Goal: Transaction & Acquisition: Purchase product/service

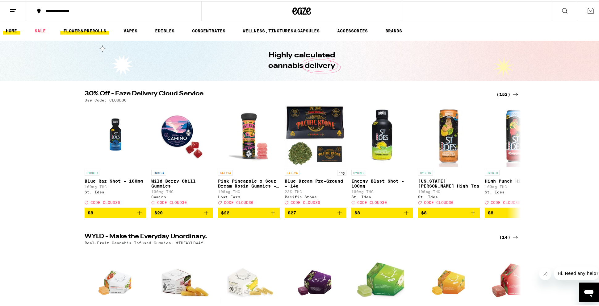
click at [84, 28] on link "FLOWER & PREROLLS" at bounding box center [84, 29] width 49 height 7
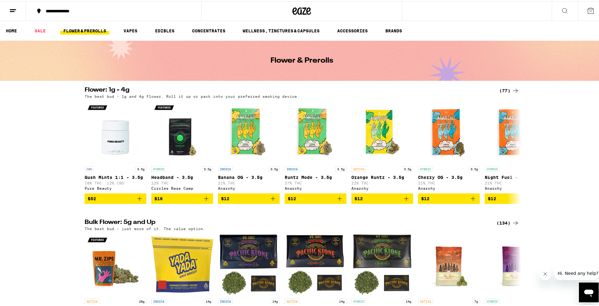
click at [501, 226] on div "(134)" at bounding box center [507, 221] width 23 height 7
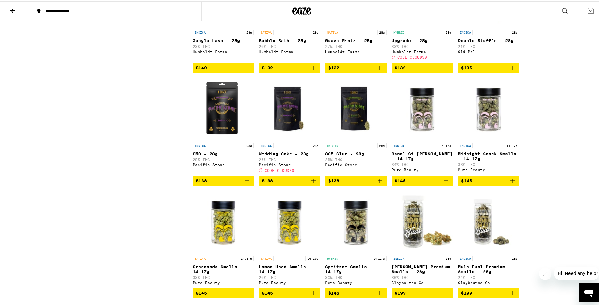
scroll to position [2725, 0]
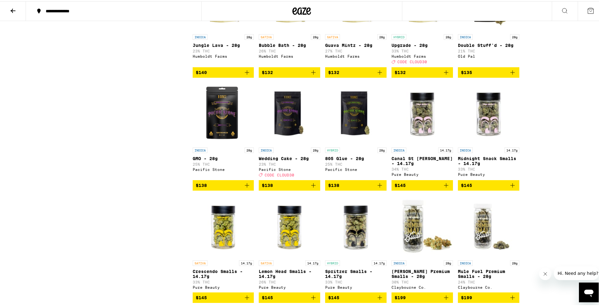
click at [414, 66] on link "HYBRID 28g Upgrade - 28g 33% THC Humboldt Farms Deal Created with Sketch. CODE …" at bounding box center [421, 17] width 61 height 98
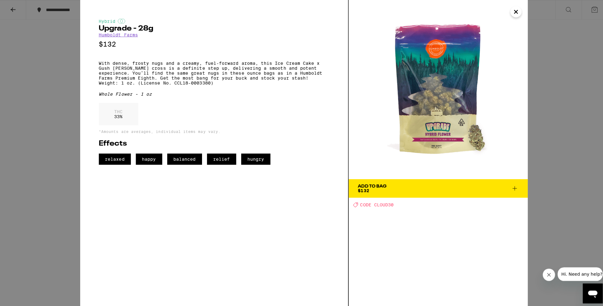
scroll to position [2720, 0]
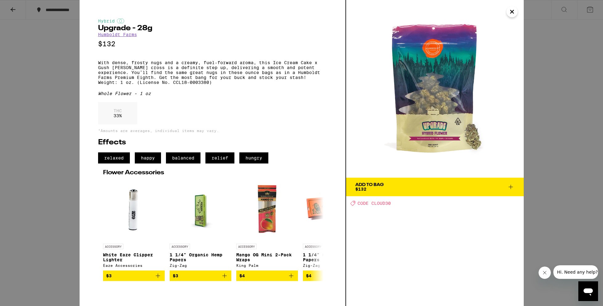
click at [493, 188] on span "Add To Bag $132" at bounding box center [434, 187] width 159 height 9
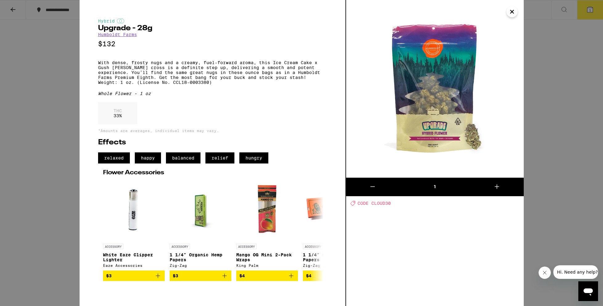
click at [513, 12] on icon "Close" at bounding box center [512, 11] width 7 height 9
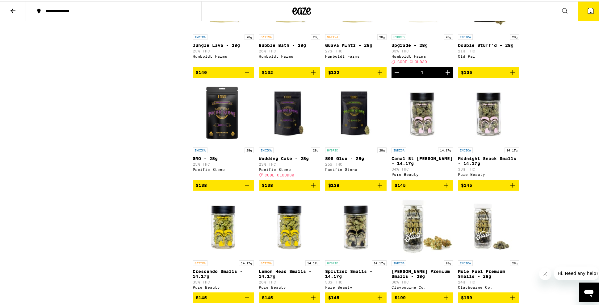
click at [588, 9] on icon at bounding box center [591, 10] width 6 height 6
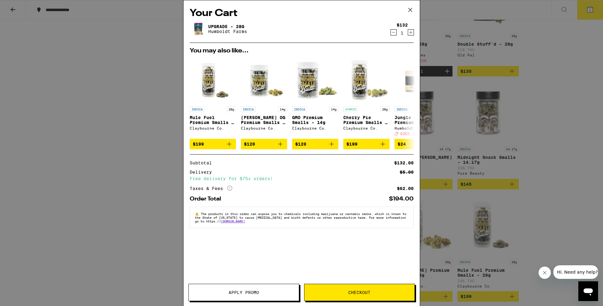
click at [243, 292] on span "Apply Promo" at bounding box center [244, 292] width 31 height 4
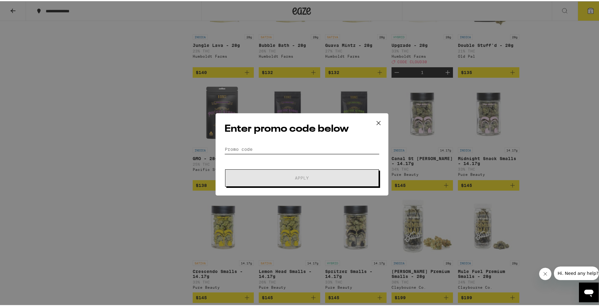
click at [235, 149] on input "Promo Code" at bounding box center [301, 147] width 155 height 9
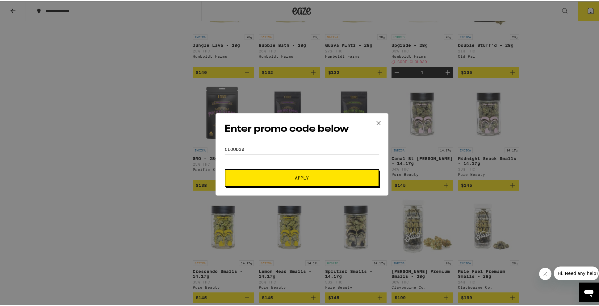
type input "CLOUD30"
click at [291, 178] on span "Apply" at bounding box center [301, 177] width 111 height 4
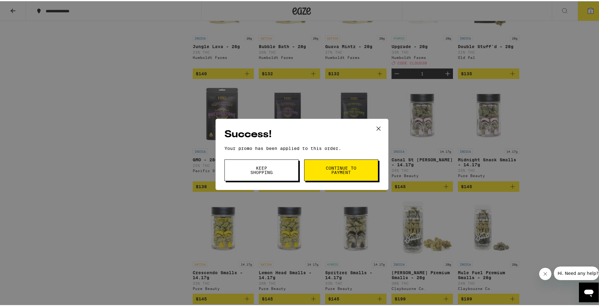
scroll to position [2716, 0]
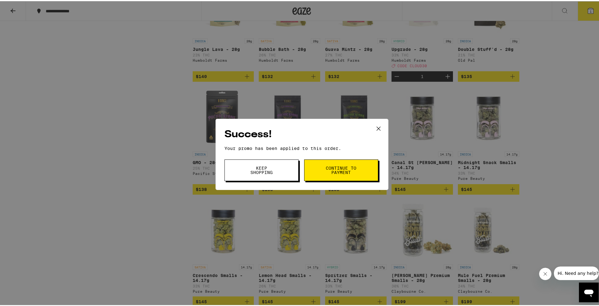
click at [334, 171] on span "Continue to payment" at bounding box center [340, 169] width 31 height 9
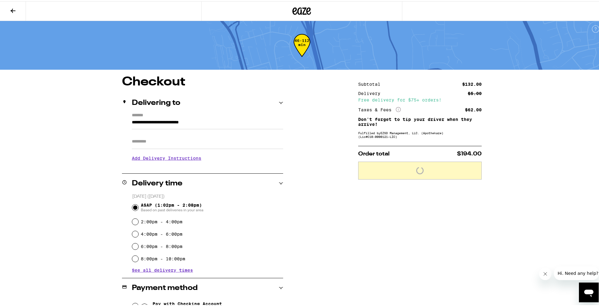
scroll to position [1, 0]
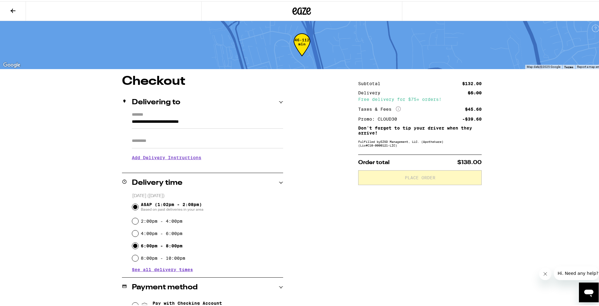
click at [133, 245] on input "6:00pm - 8:00pm" at bounding box center [135, 245] width 6 height 6
radio input "true"
click at [171, 159] on h3 "Add Delivery Instructions" at bounding box center [207, 156] width 151 height 14
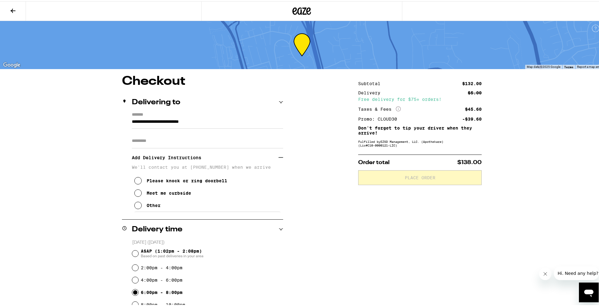
click at [137, 207] on icon at bounding box center [137, 204] width 7 height 7
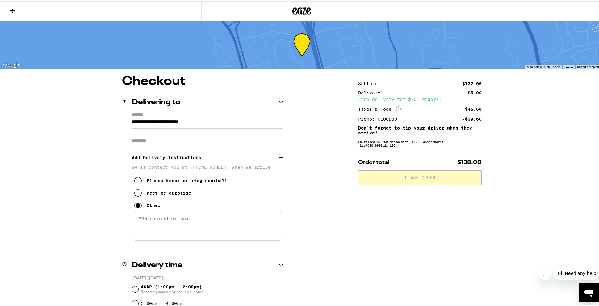
click at [137, 220] on textarea "Enter any other delivery instructions you want driver to know" at bounding box center [207, 224] width 147 height 29
paste textarea "Gate Entry Code is #5490 Please do not come to my door. I will meet you curbsid…"
click at [135, 226] on textarea "Gate Entry Code is #5490 Please do not come to my door. I will meet you curbsid…" at bounding box center [207, 224] width 147 height 29
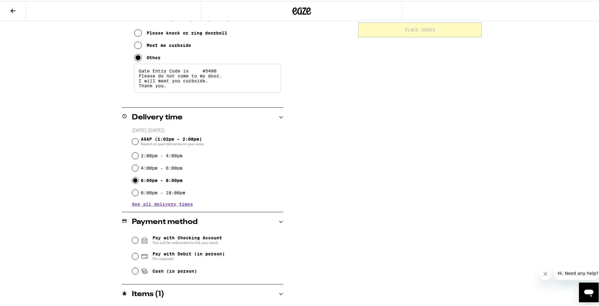
scroll to position [168, 0]
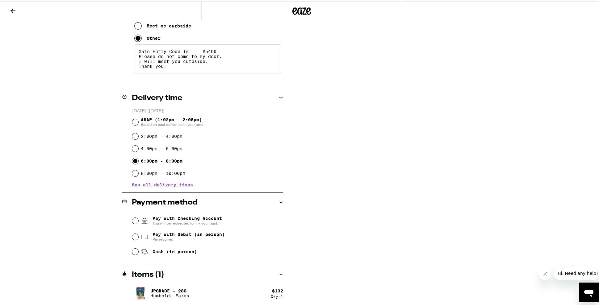
type textarea "Gate Entry Code is #5490 Please do not come to my door. I will meet you curbsid…"
drag, startPoint x: 134, startPoint y: 251, endPoint x: 138, endPoint y: 252, distance: 4.7
click at [134, 252] on input "Cash (in person)" at bounding box center [135, 250] width 6 height 6
radio input "true"
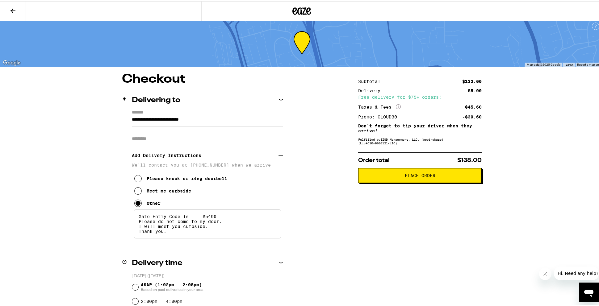
scroll to position [0, 0]
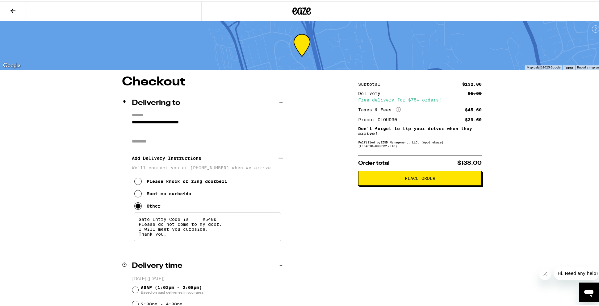
click at [416, 179] on span "Place Order" at bounding box center [420, 177] width 31 height 4
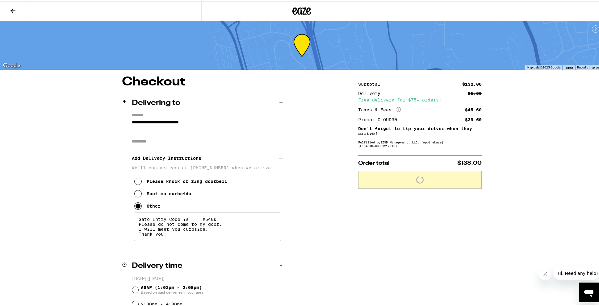
scroll to position [0, 0]
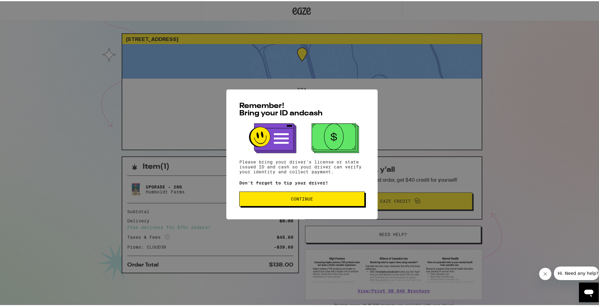
click at [297, 199] on span "Continue" at bounding box center [302, 198] width 22 height 4
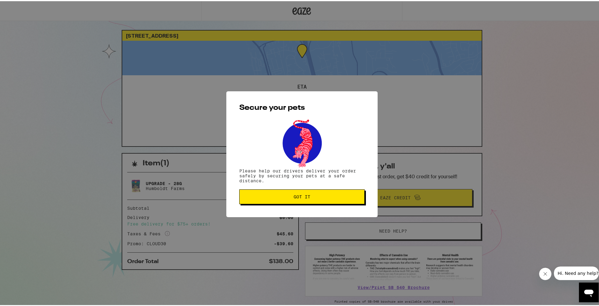
click at [297, 198] on span "Got it" at bounding box center [301, 195] width 17 height 4
